Goal: Navigation & Orientation: Find specific page/section

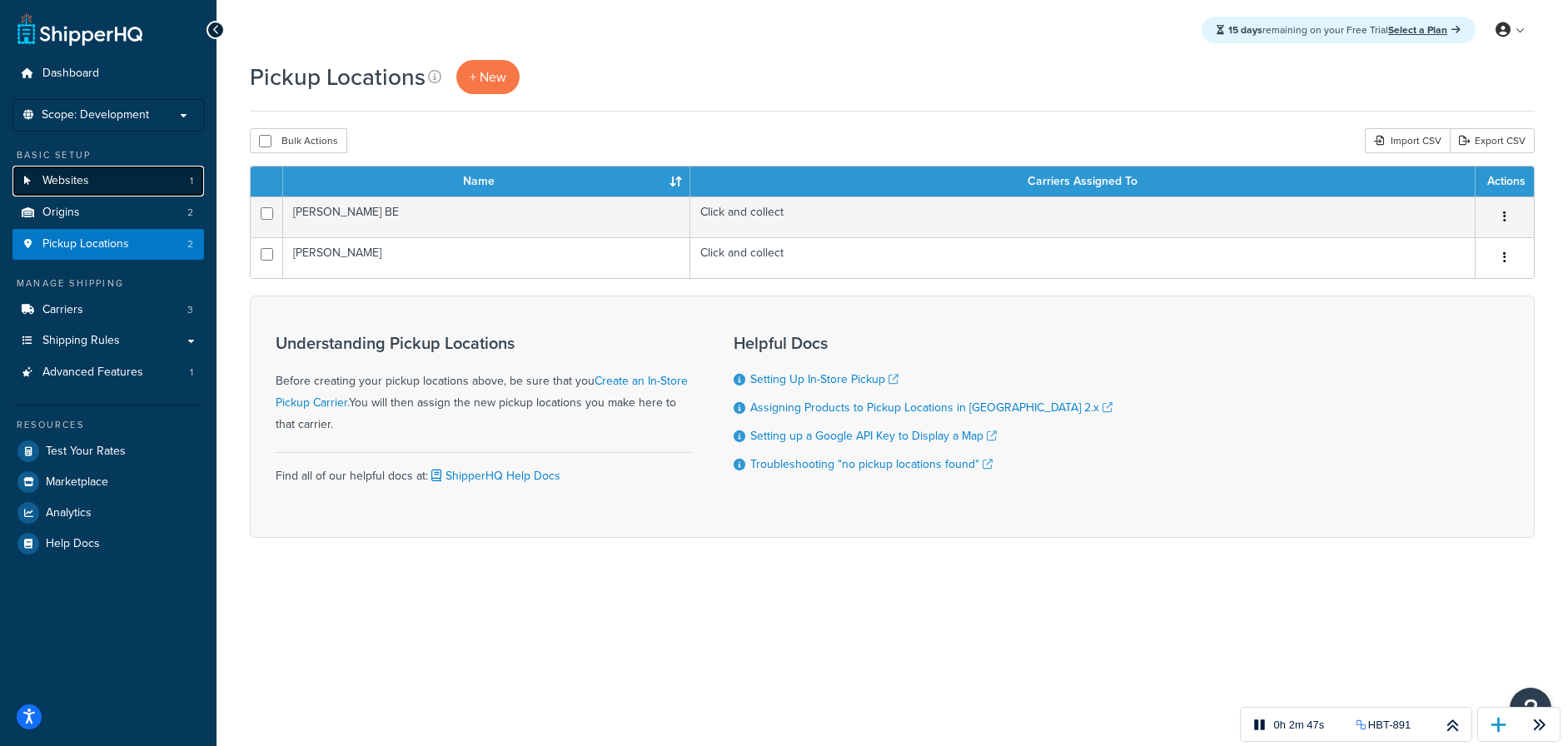
click at [123, 179] on link "Websites 1" at bounding box center [108, 181] width 192 height 30
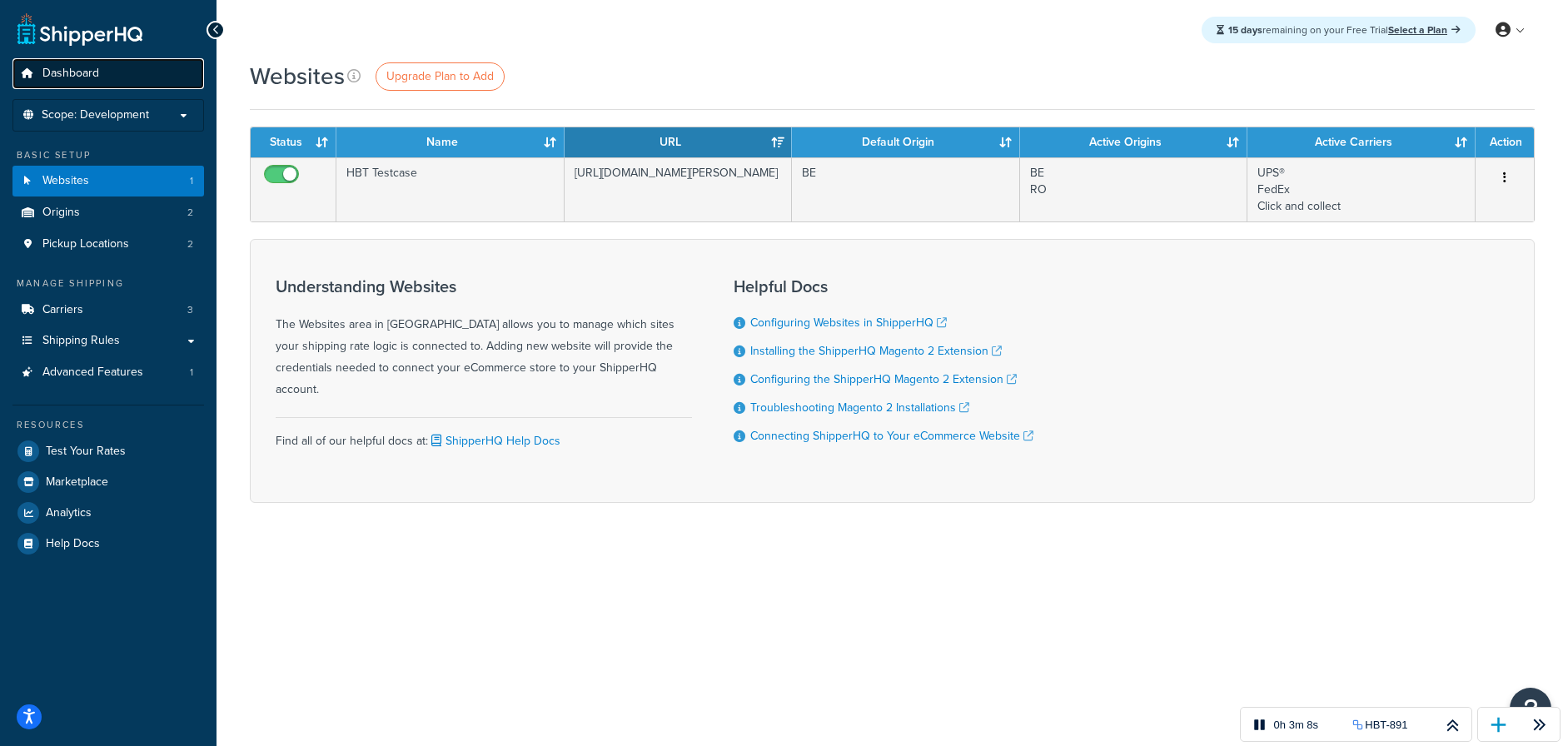
click at [83, 75] on span "Dashboard" at bounding box center [71, 73] width 57 height 14
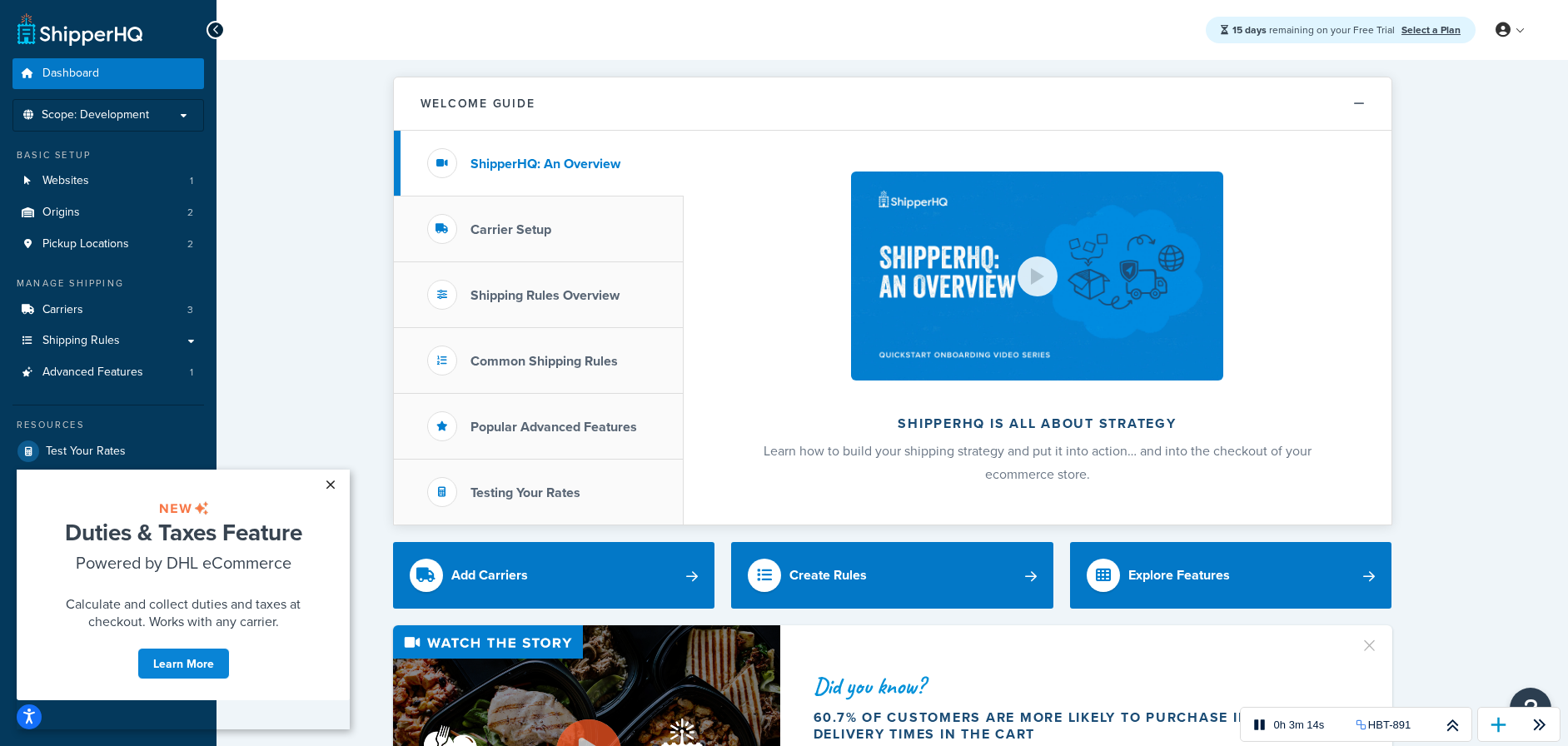
click at [335, 488] on link "×" at bounding box center [330, 485] width 29 height 30
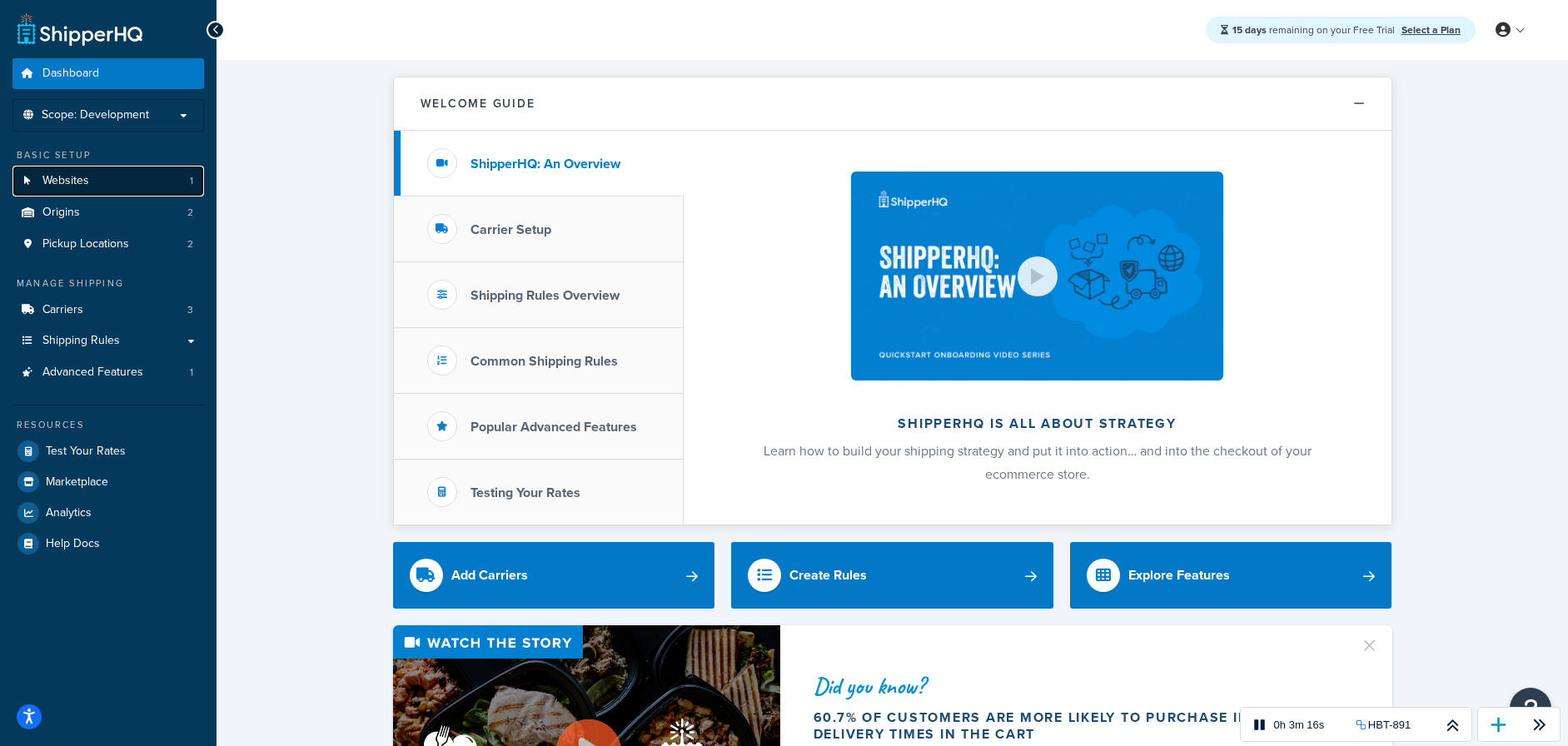
click at [152, 186] on link "Websites 1" at bounding box center [108, 181] width 192 height 30
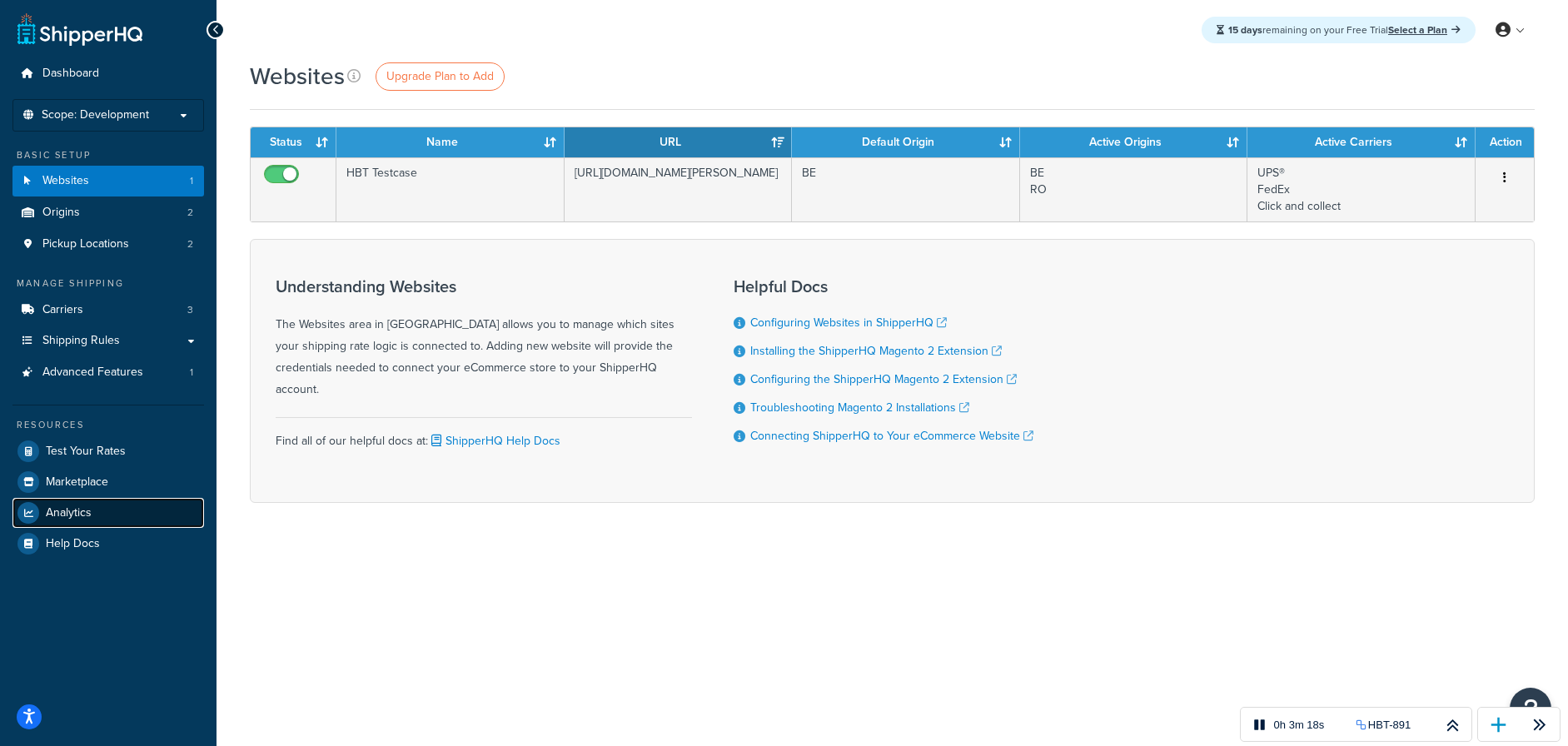
click at [91, 509] on span "Analytics" at bounding box center [68, 513] width 46 height 14
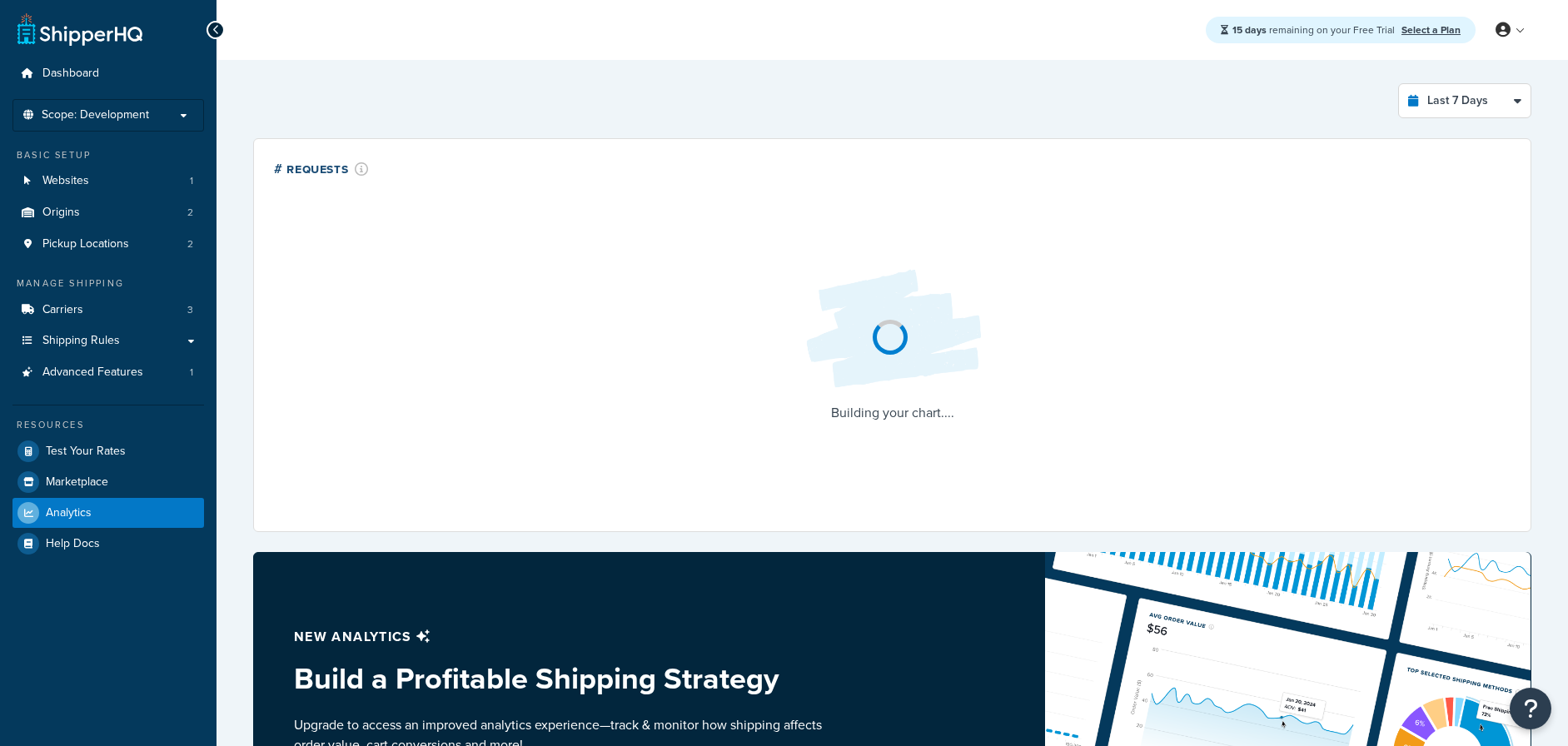
select select "last_7_days"
drag, startPoint x: 1535, startPoint y: 719, endPoint x: 1031, endPoint y: 586, distance: 521.3
click at [1533, 718] on icon at bounding box center [1540, 725] width 21 height 21
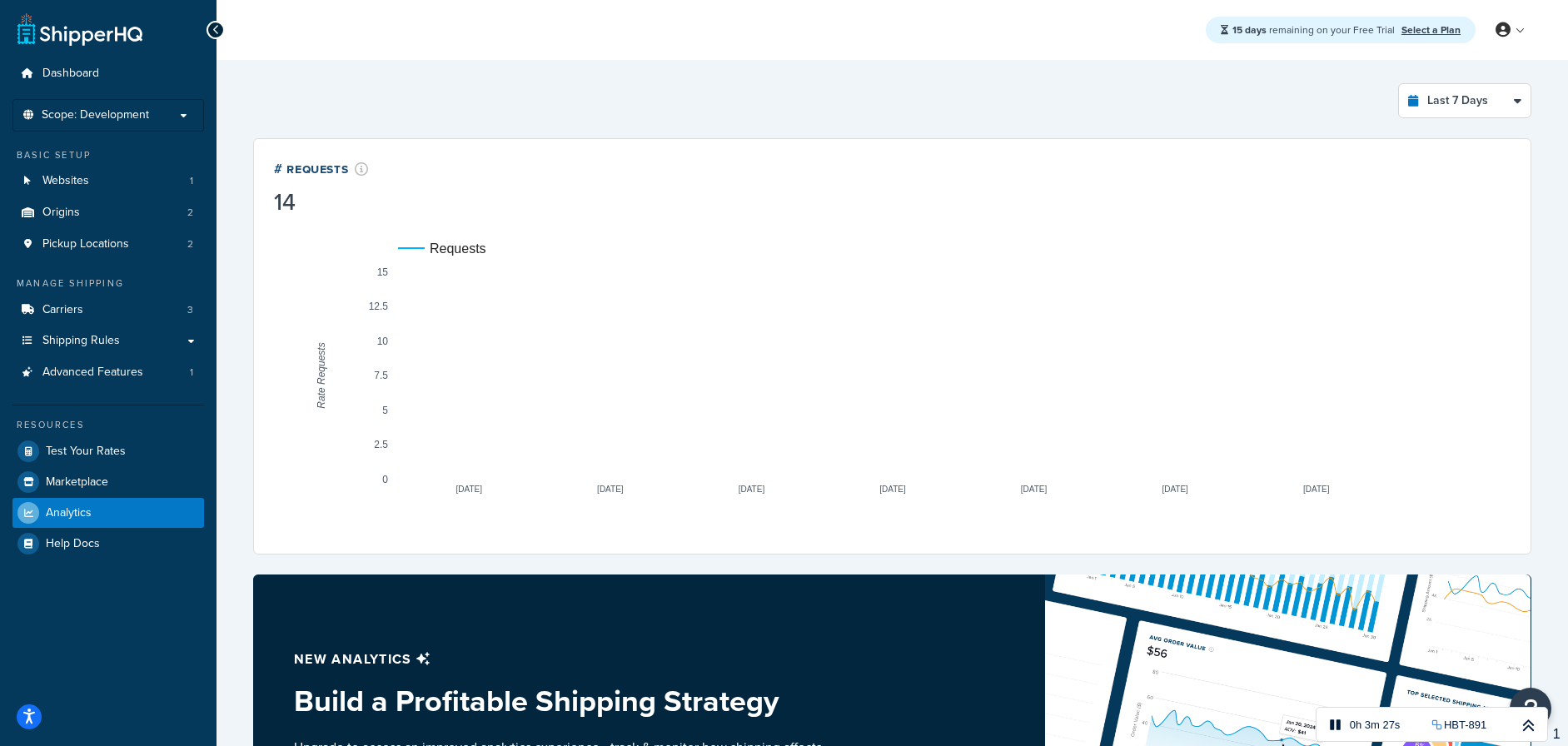
click at [1298, 312] on rect "A chart." at bounding box center [892, 375] width 989 height 208
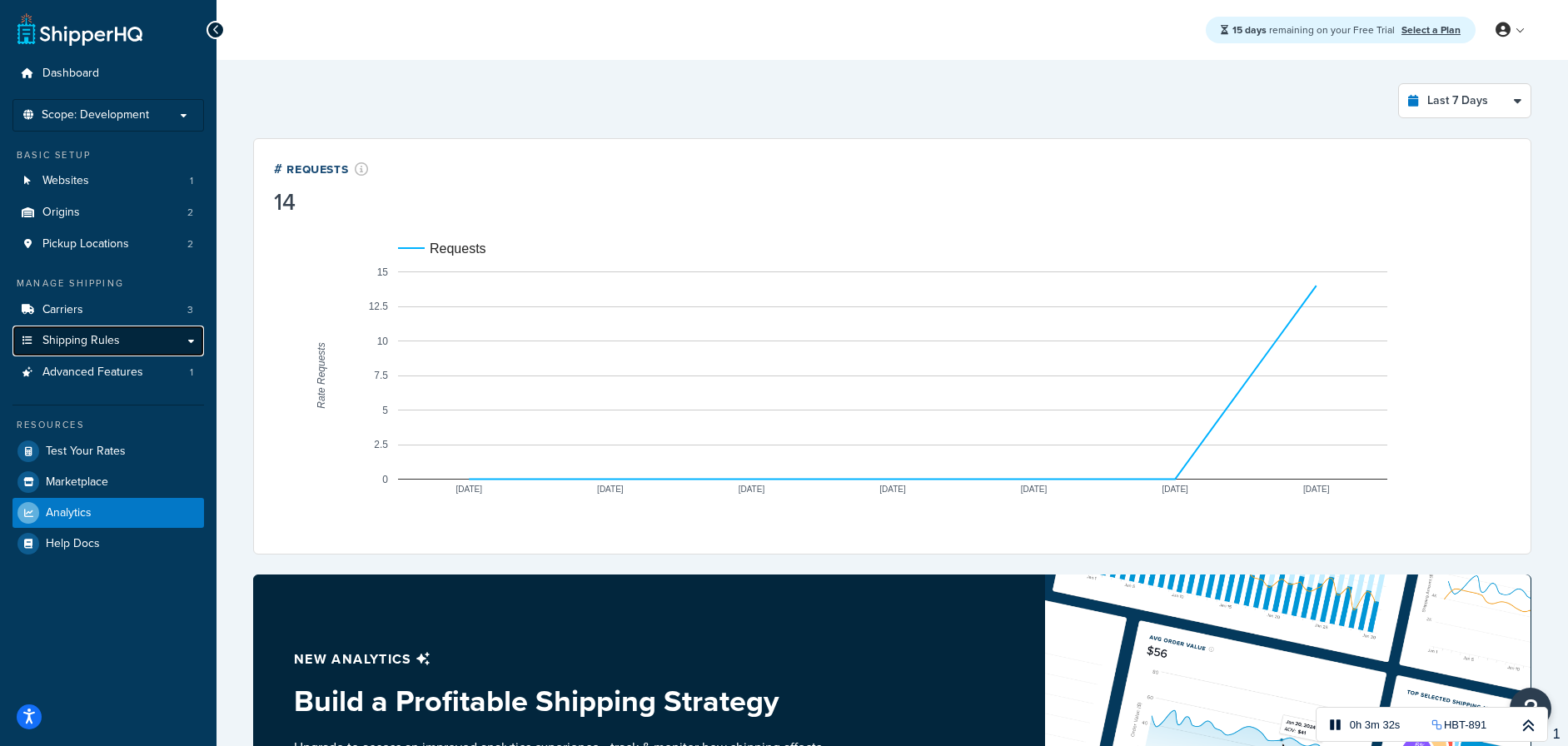
click at [93, 339] on span "Shipping Rules" at bounding box center [82, 341] width 78 height 14
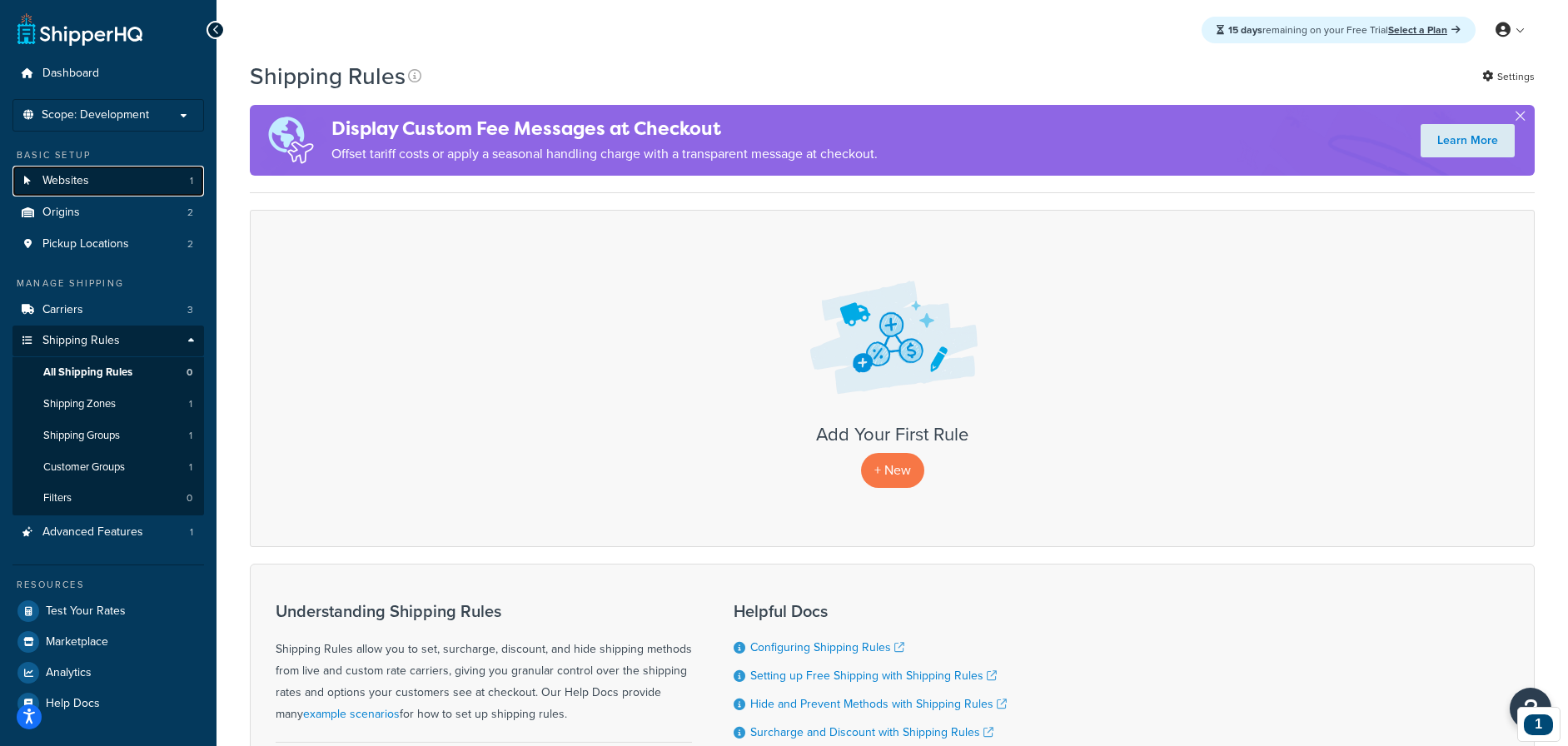
click at [65, 180] on span "Websites" at bounding box center [66, 181] width 47 height 14
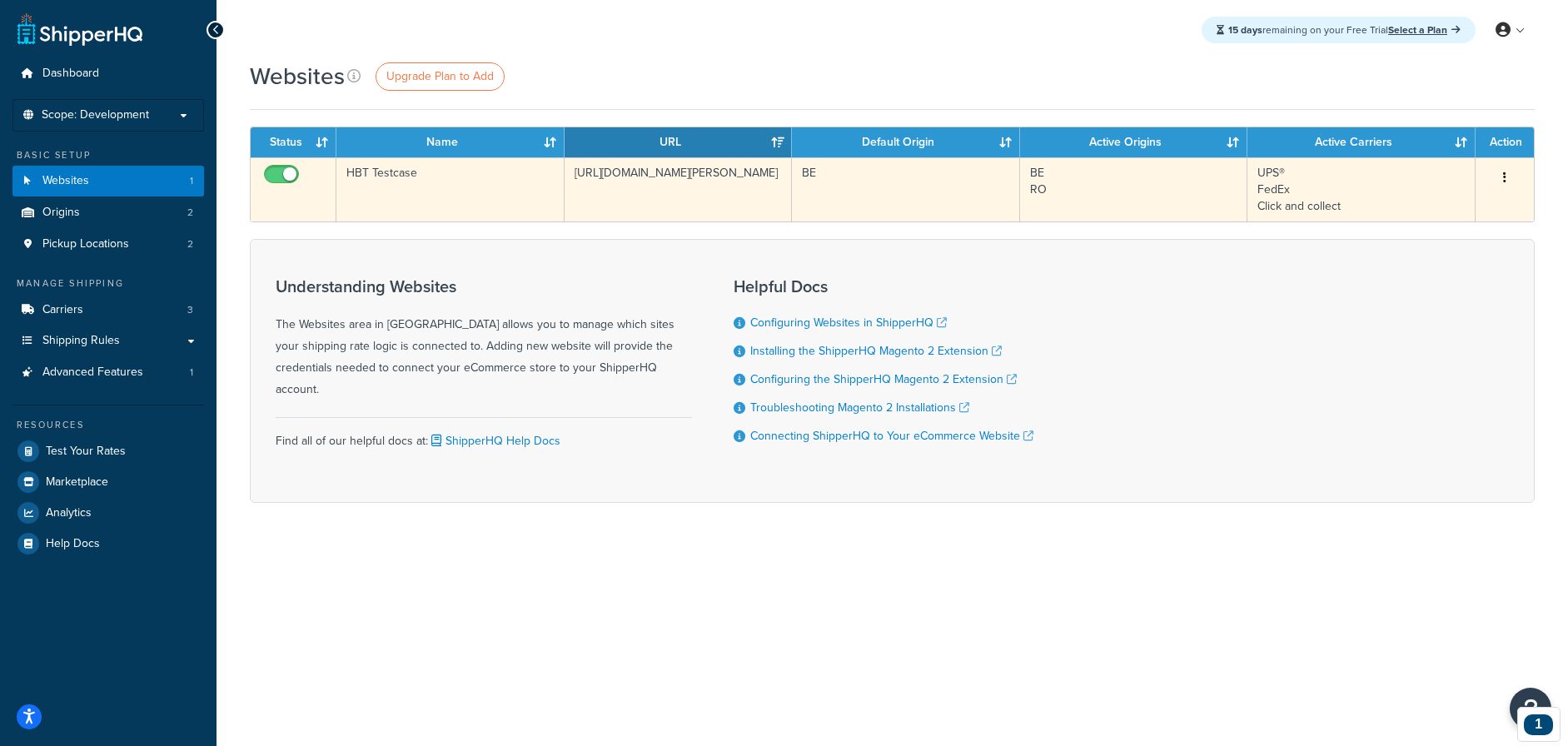
click at [360, 175] on td "HBT Testcase" at bounding box center [450, 190] width 228 height 65
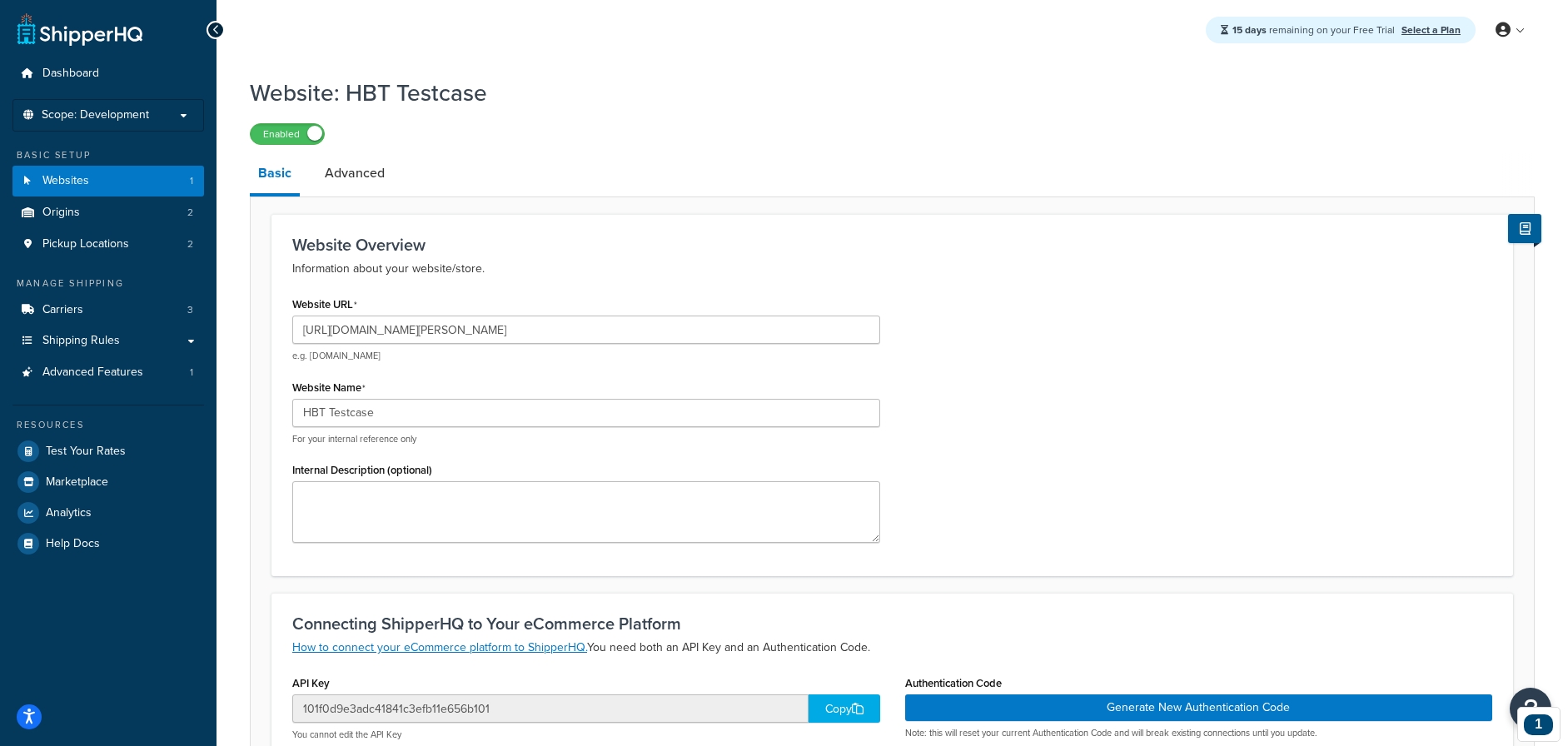
click at [60, 29] on link at bounding box center [80, 29] width 125 height 33
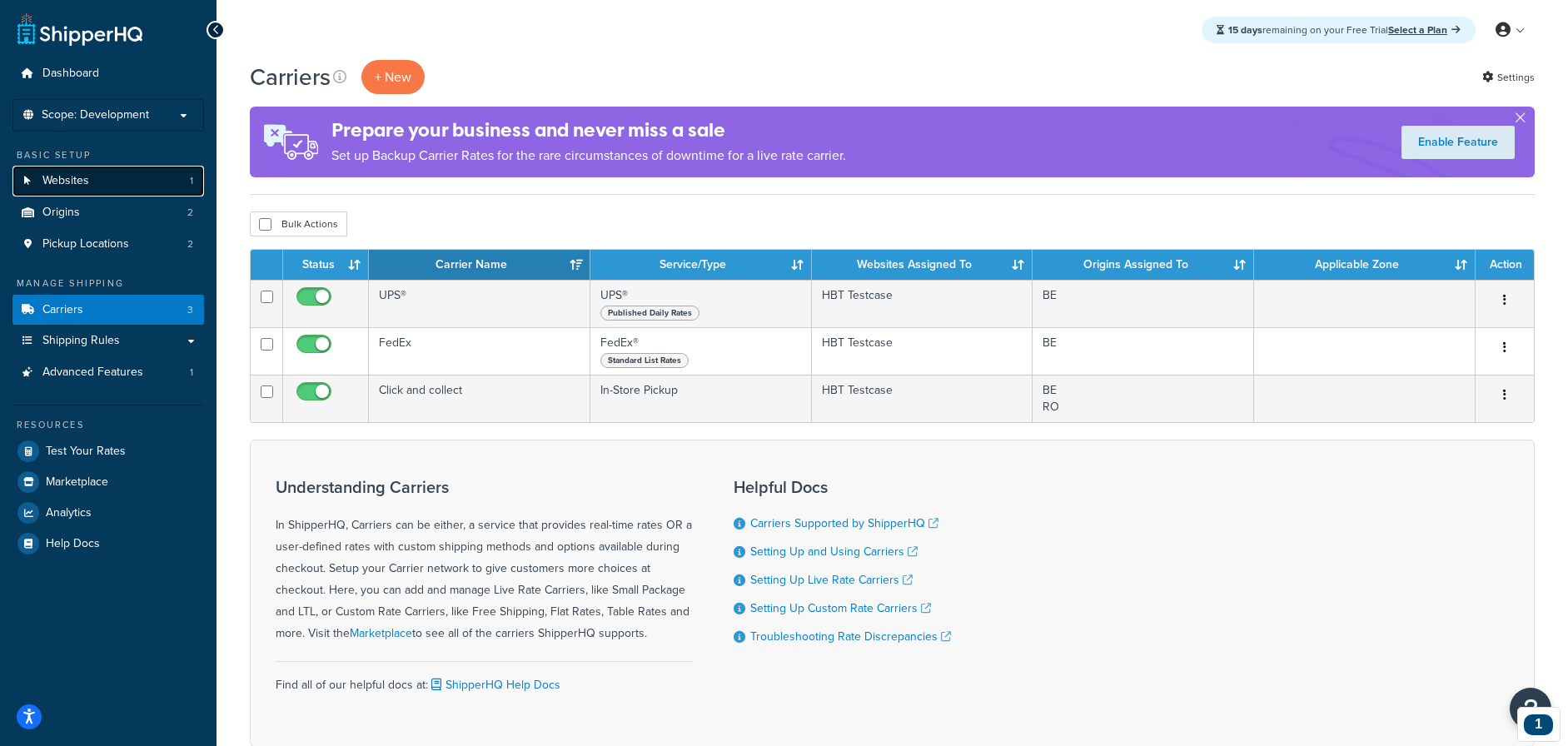
click at [72, 182] on span "Websites" at bounding box center [66, 181] width 47 height 14
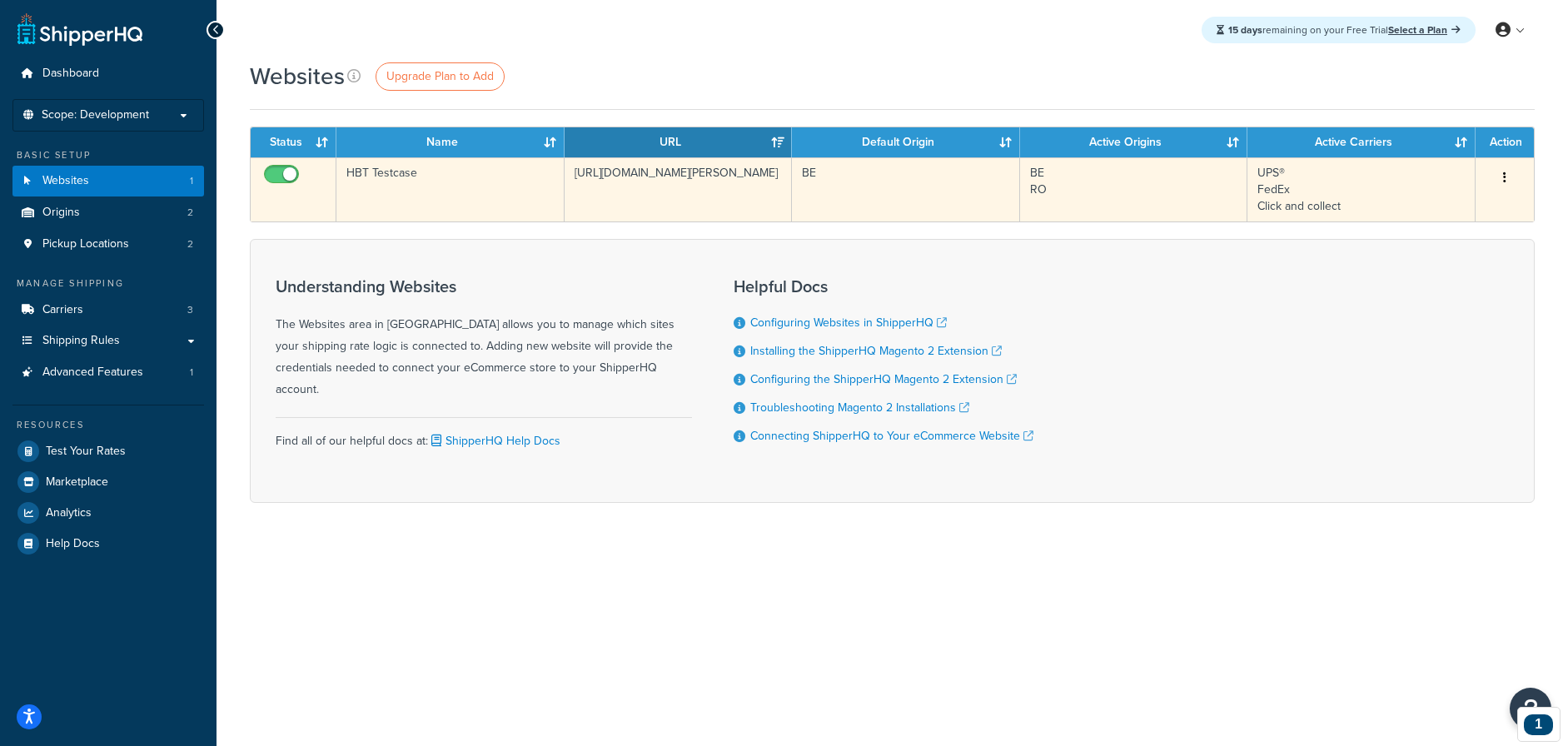
click at [627, 185] on td "https://hyva-testcase.baldwin.agency" at bounding box center [678, 190] width 228 height 65
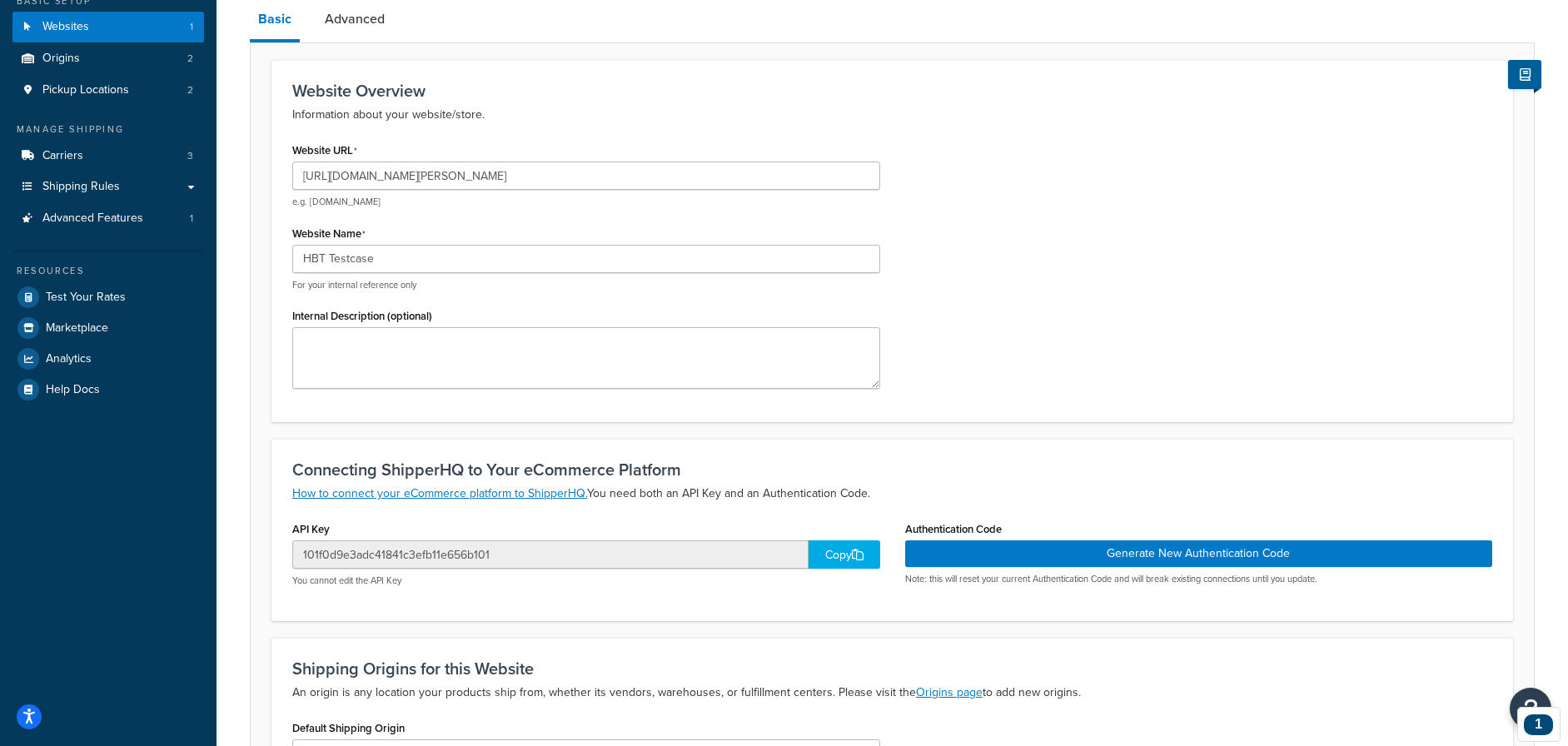
scroll to position [141, 0]
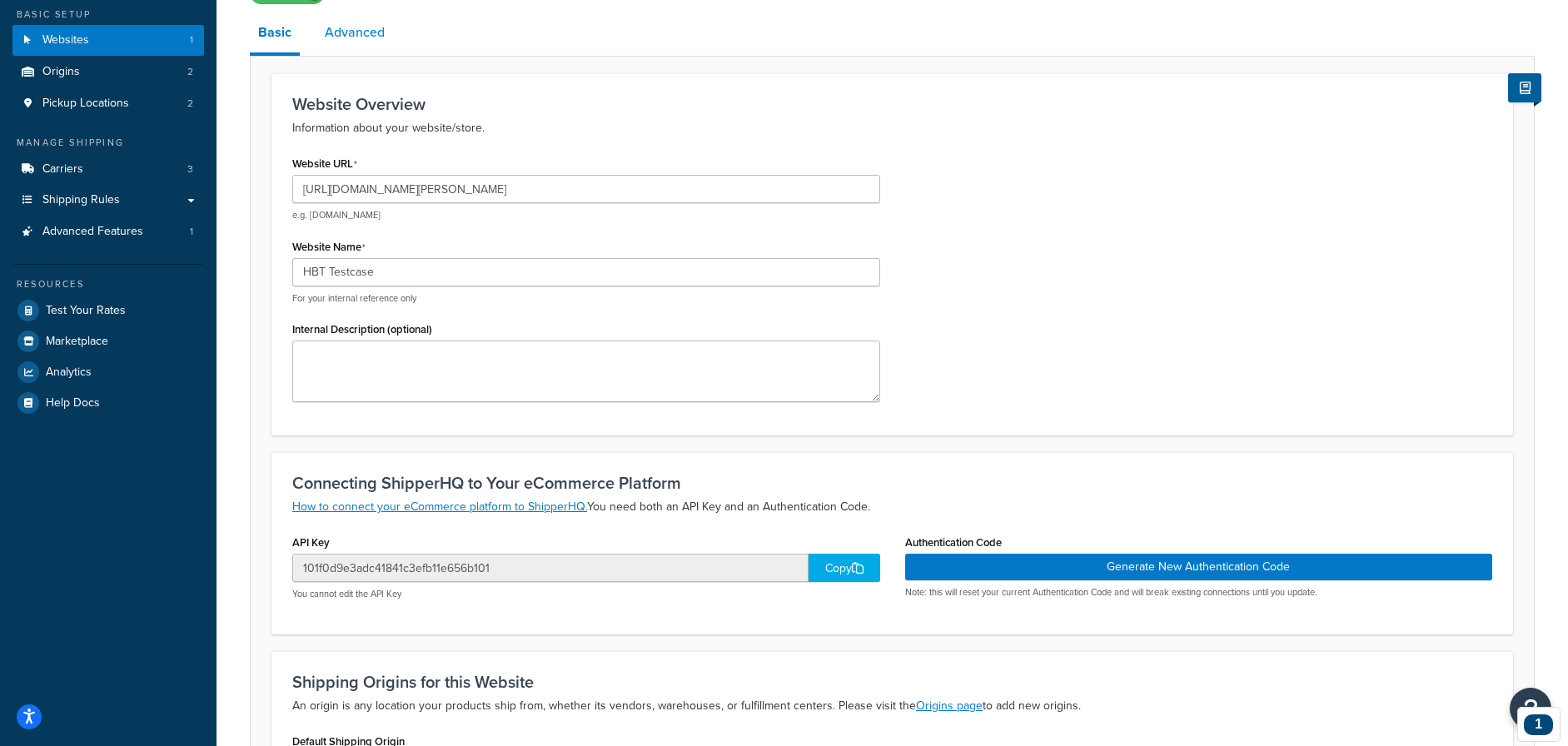
click at [388, 41] on link "Advanced" at bounding box center [354, 32] width 77 height 40
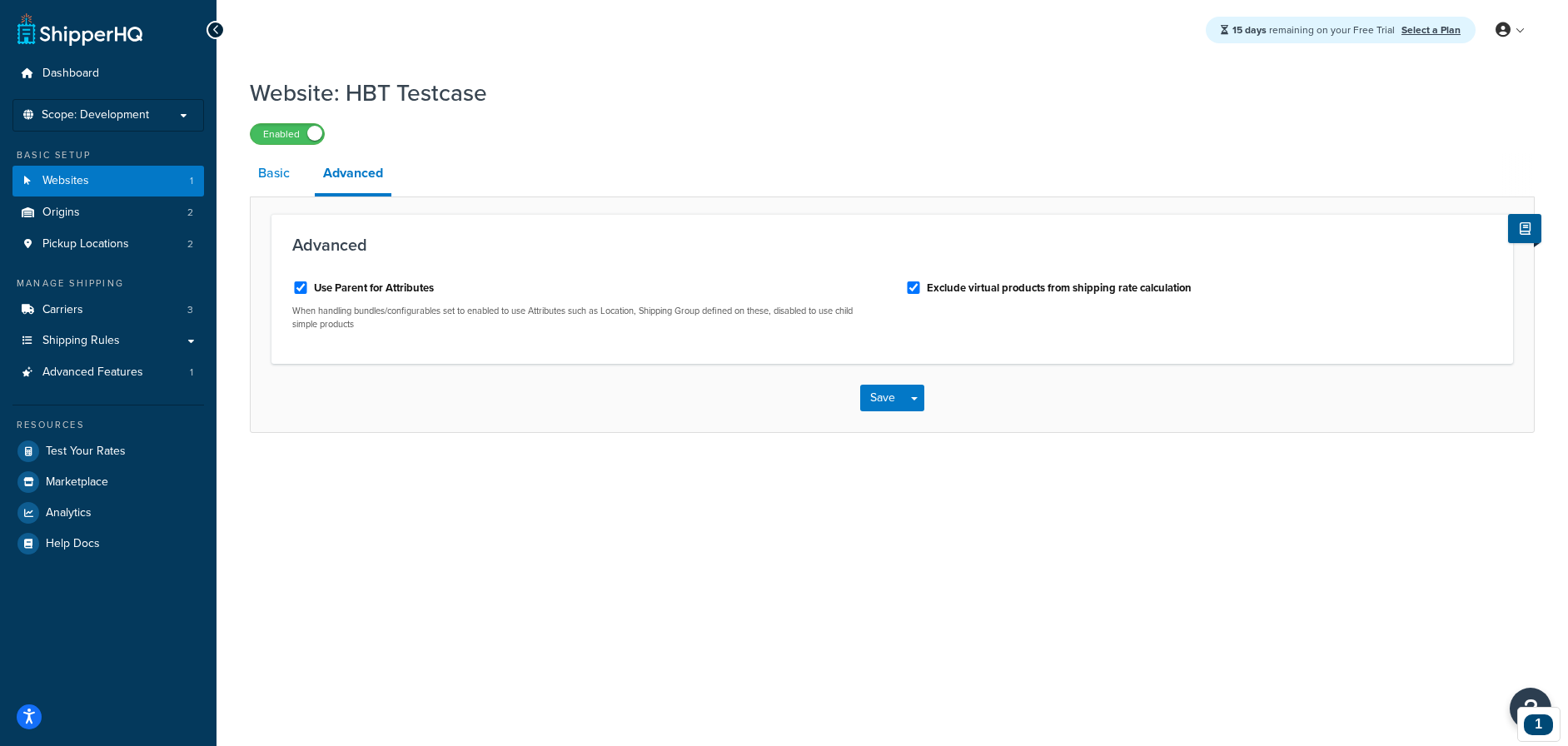
click at [268, 166] on link "Basic" at bounding box center [274, 173] width 48 height 40
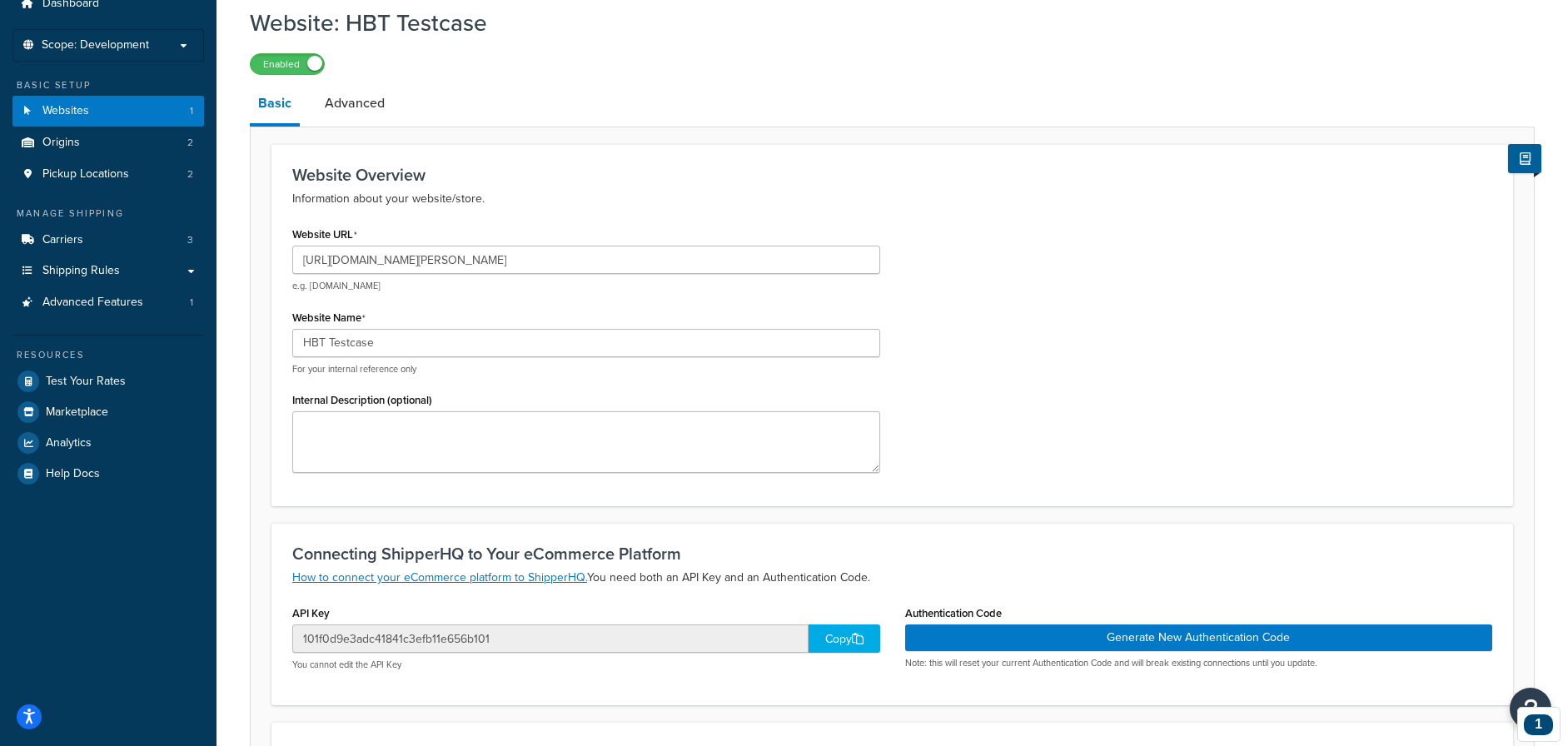
scroll to position [61, 0]
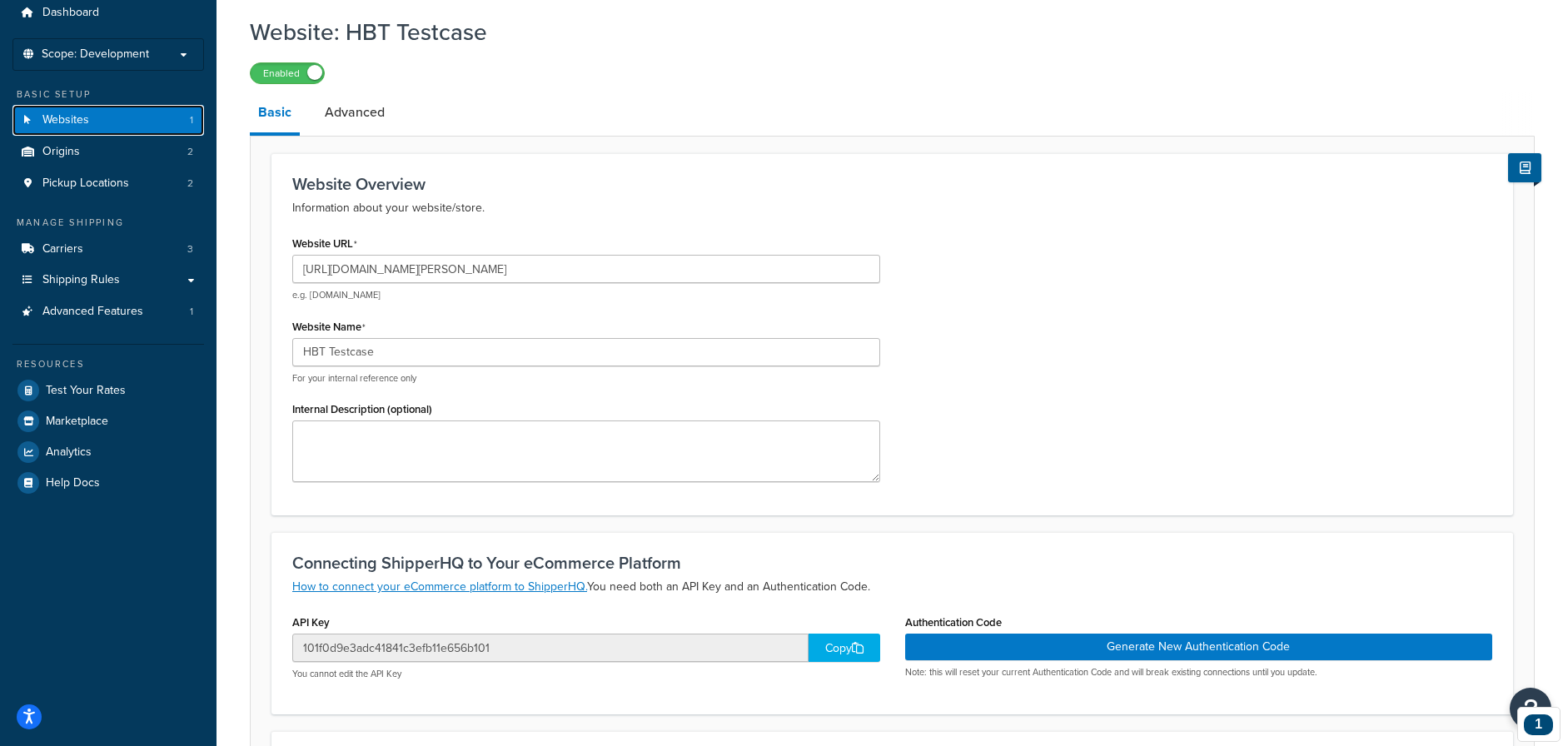
click at [159, 121] on link "Websites 1" at bounding box center [108, 120] width 192 height 30
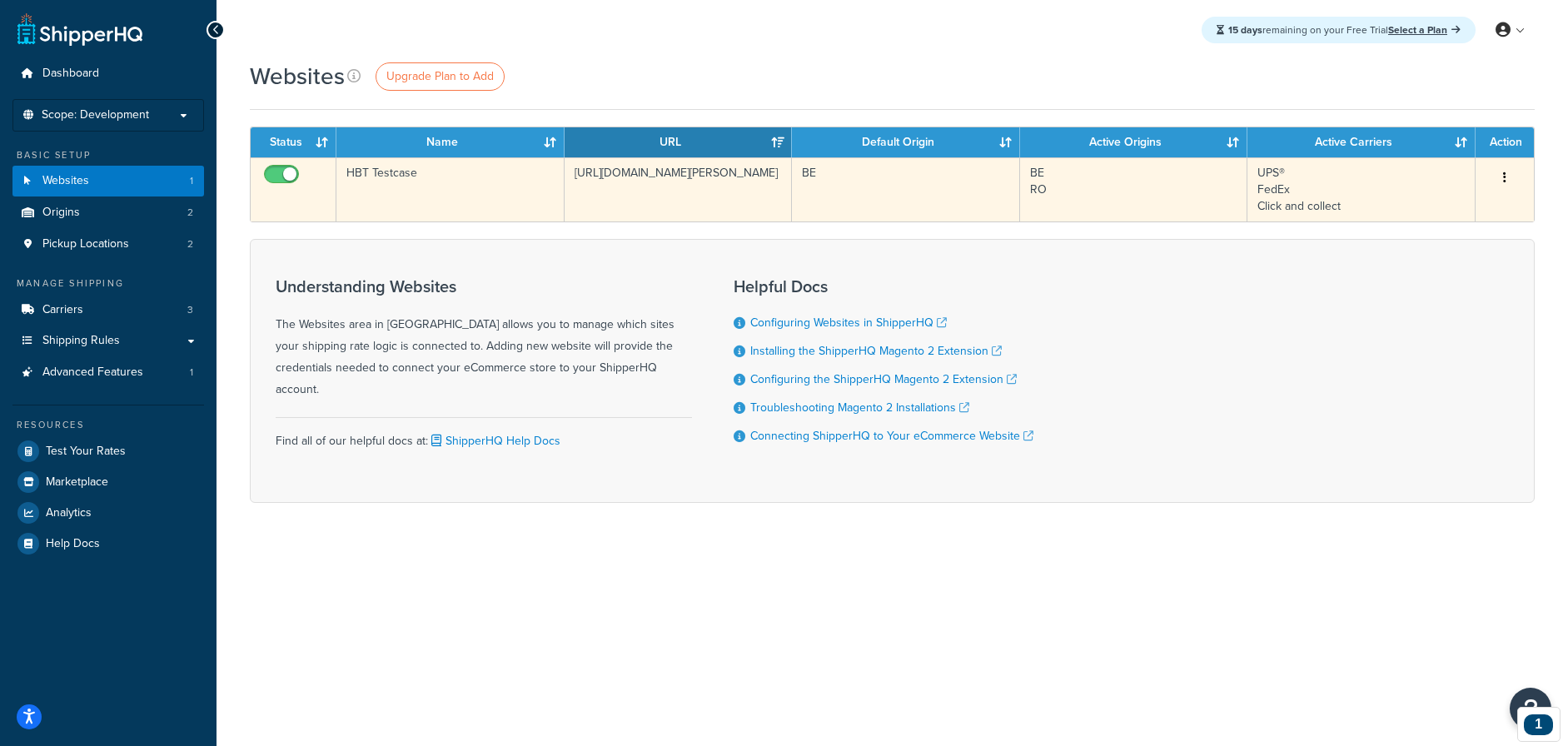
click at [1511, 173] on button "button" at bounding box center [1504, 179] width 24 height 27
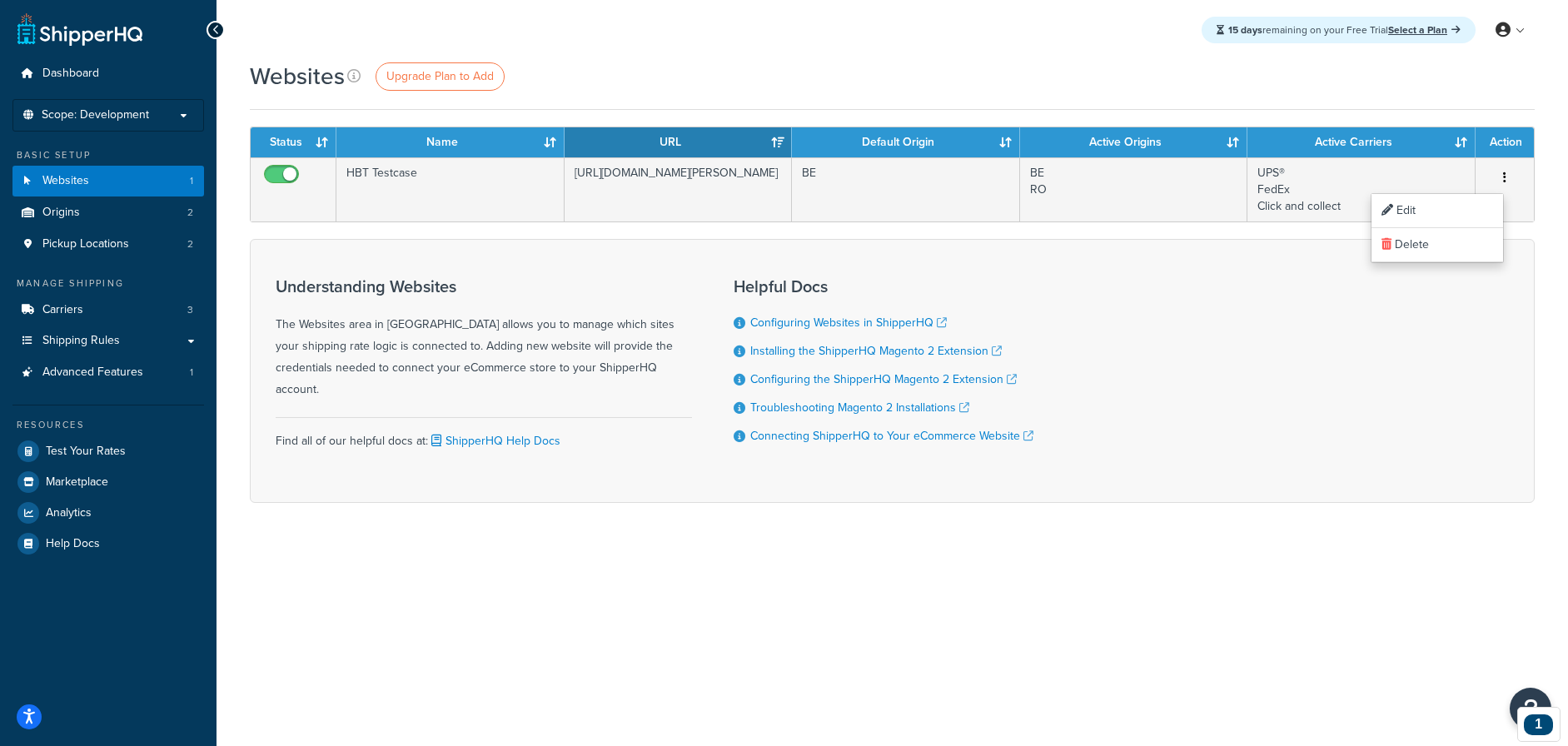
click at [1040, 63] on div "Websites Upgrade Plan to Add" at bounding box center [892, 76] width 1285 height 32
click at [174, 115] on p "Scope: Development" at bounding box center [108, 115] width 177 height 14
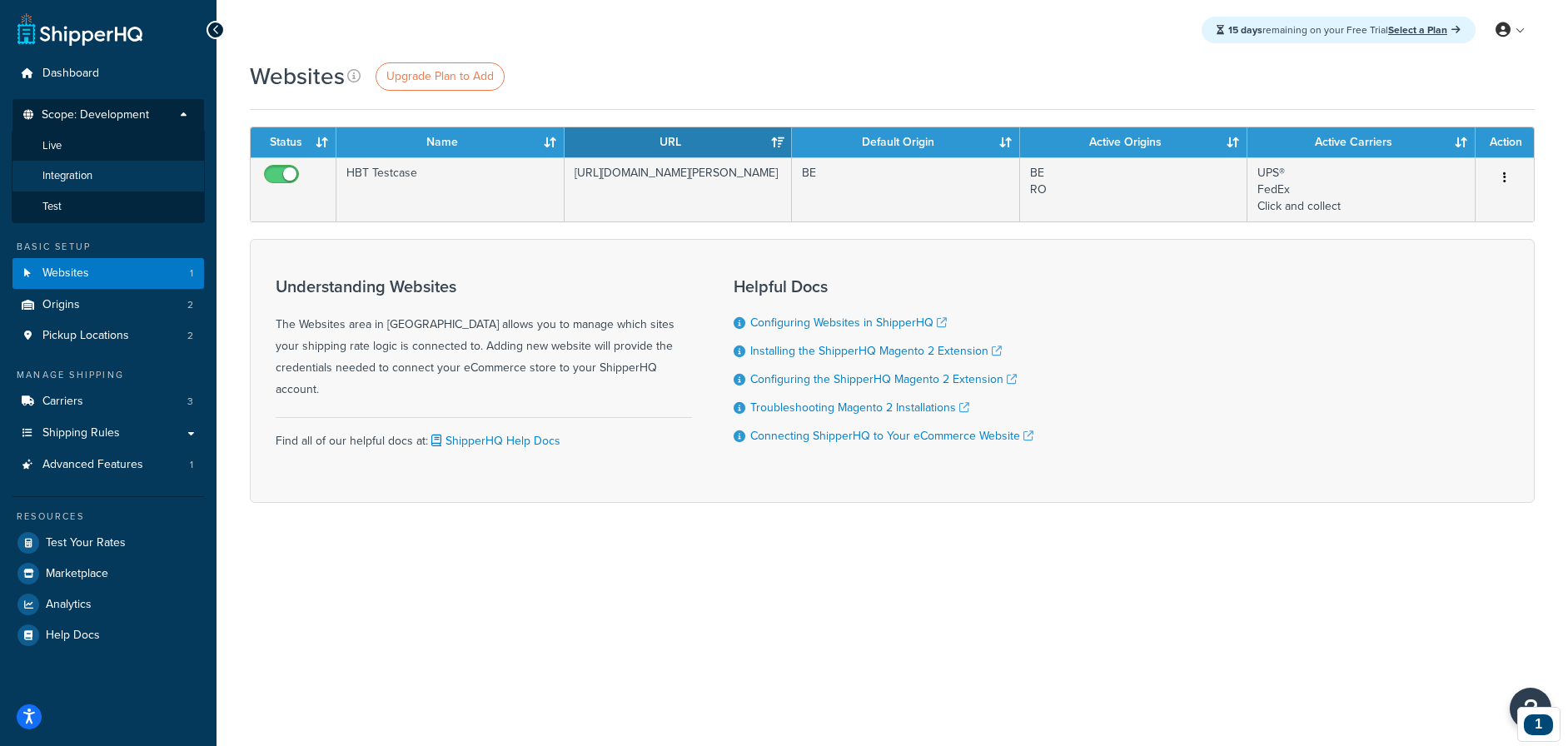
click at [109, 177] on li "Integration" at bounding box center [107, 176] width 193 height 30
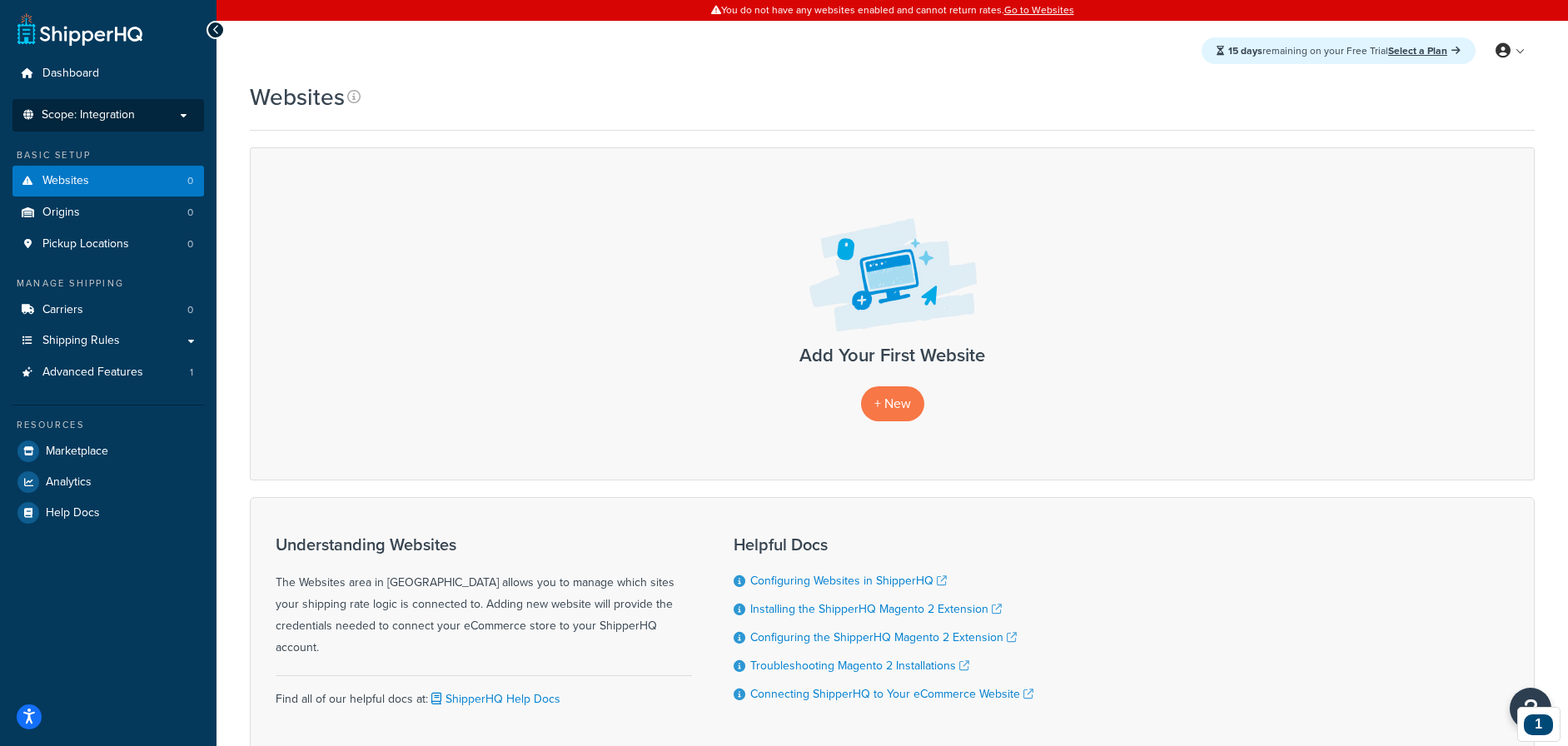
click at [132, 126] on li "Scope: Integration Live Development Test" at bounding box center [108, 115] width 192 height 32
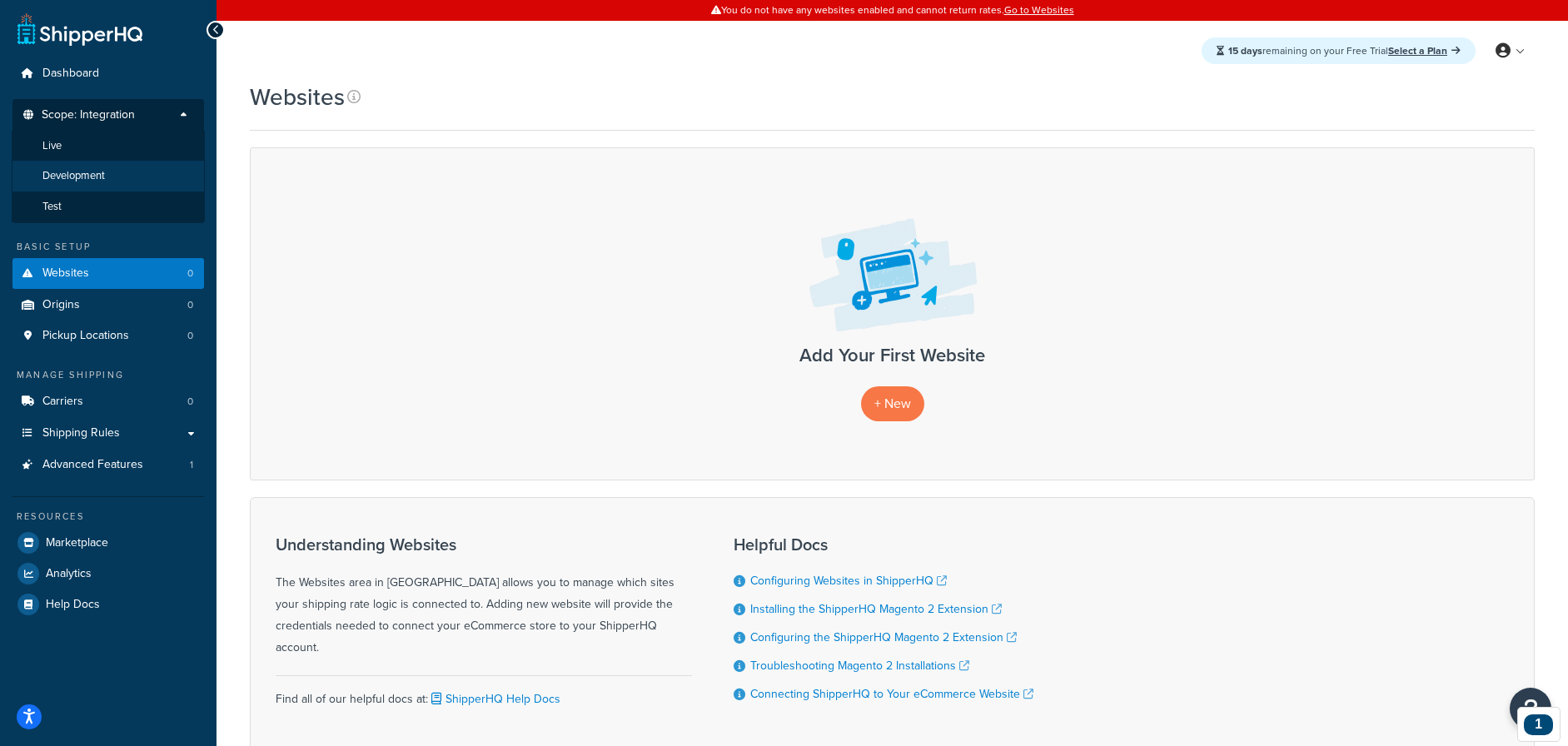
click at [125, 177] on li "Development" at bounding box center [107, 176] width 193 height 30
